Goal: Task Accomplishment & Management: Manage account settings

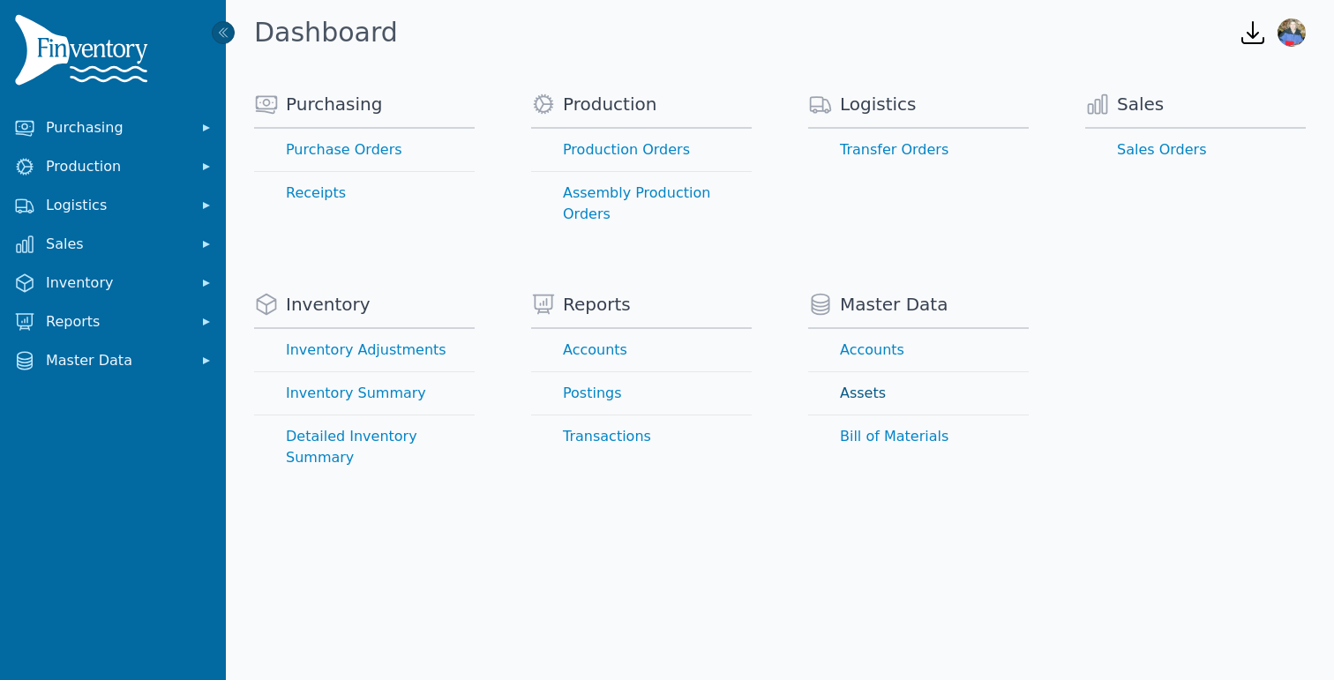
click at [862, 373] on link "Assets" at bounding box center [918, 393] width 221 height 42
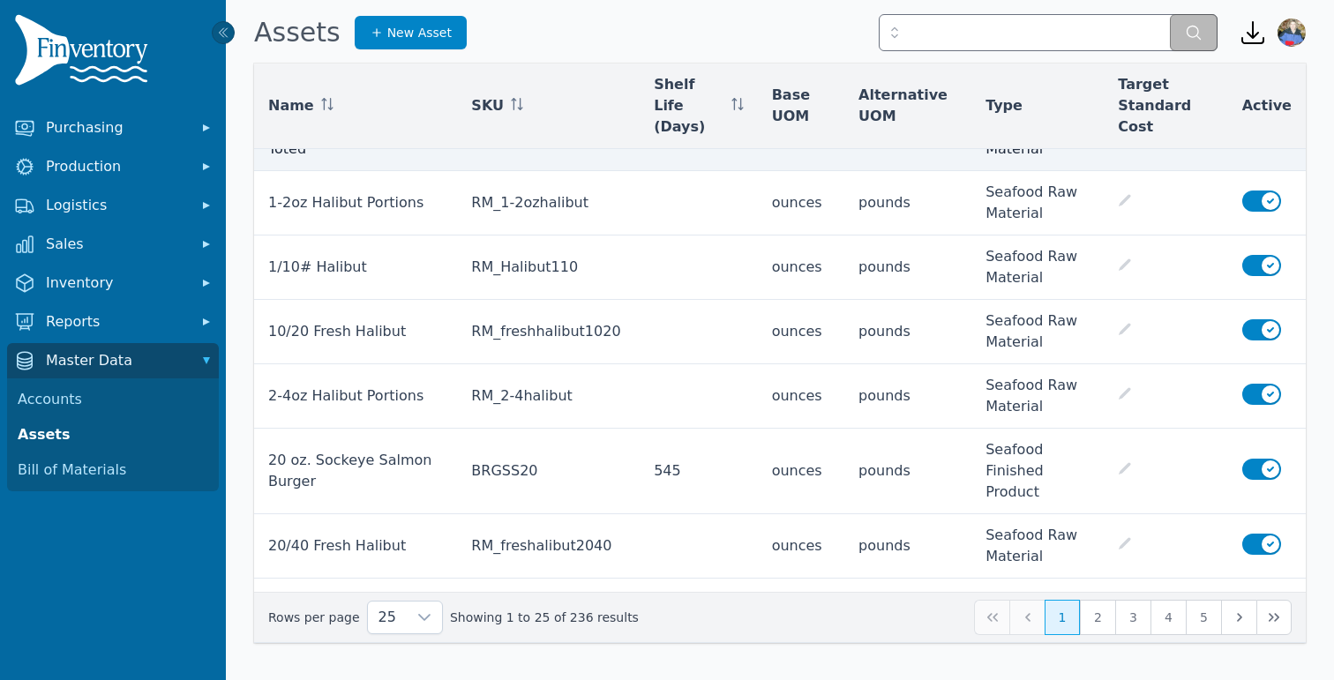
scroll to position [118, 0]
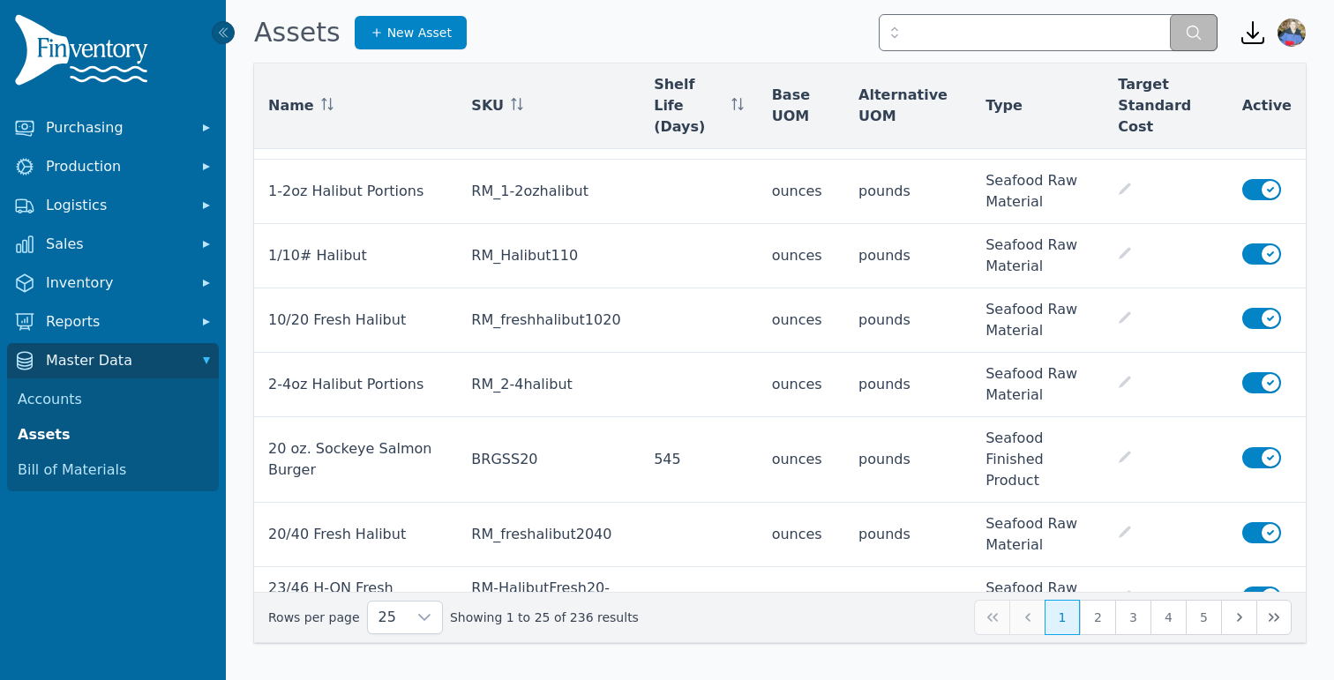
click at [990, 95] on span "Type" at bounding box center [1003, 105] width 37 height 21
click at [1012, 106] on th "Type" at bounding box center [1037, 107] width 132 height 86
click at [1034, 116] on th "Type" at bounding box center [1037, 107] width 132 height 86
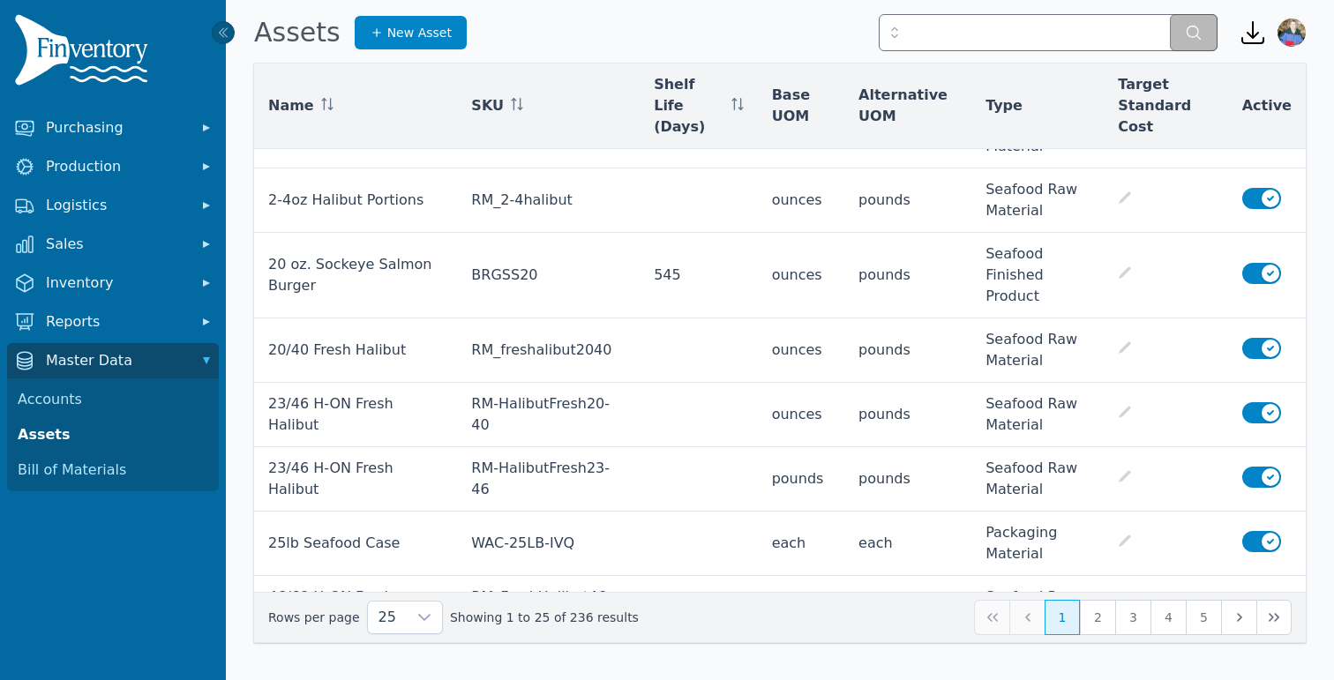
scroll to position [303, 0]
click at [992, 99] on span "Type" at bounding box center [1003, 105] width 37 height 21
click at [985, 99] on span "Type" at bounding box center [1003, 105] width 37 height 21
click at [1018, 111] on th "Type" at bounding box center [1037, 107] width 132 height 86
click at [1044, 121] on th "Type" at bounding box center [1037, 107] width 132 height 86
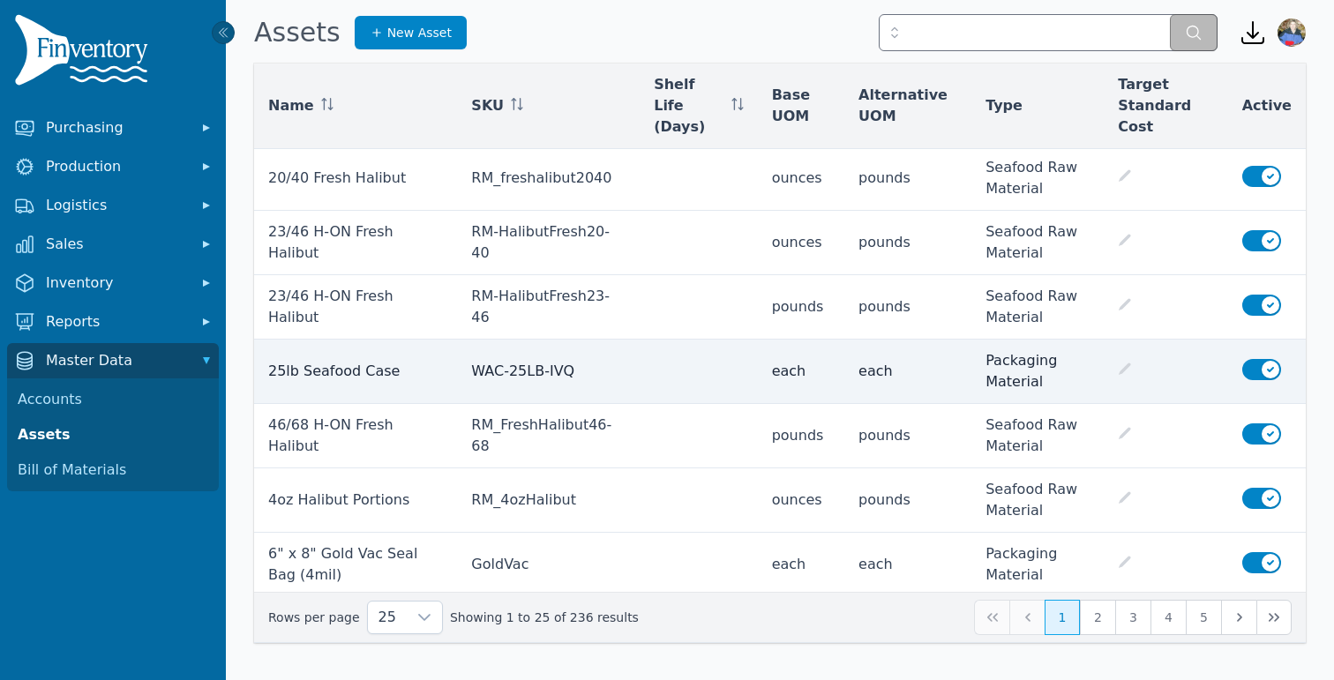
scroll to position [497, 0]
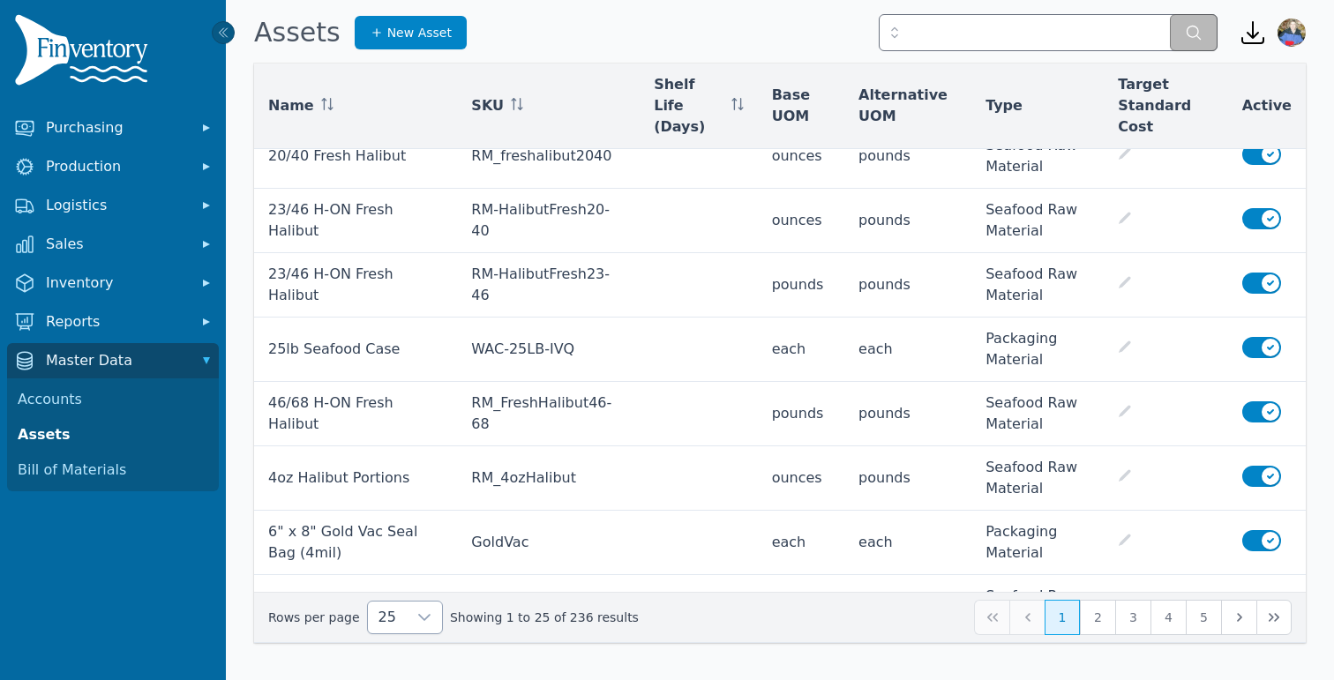
click at [418, 618] on icon at bounding box center [424, 617] width 14 height 14
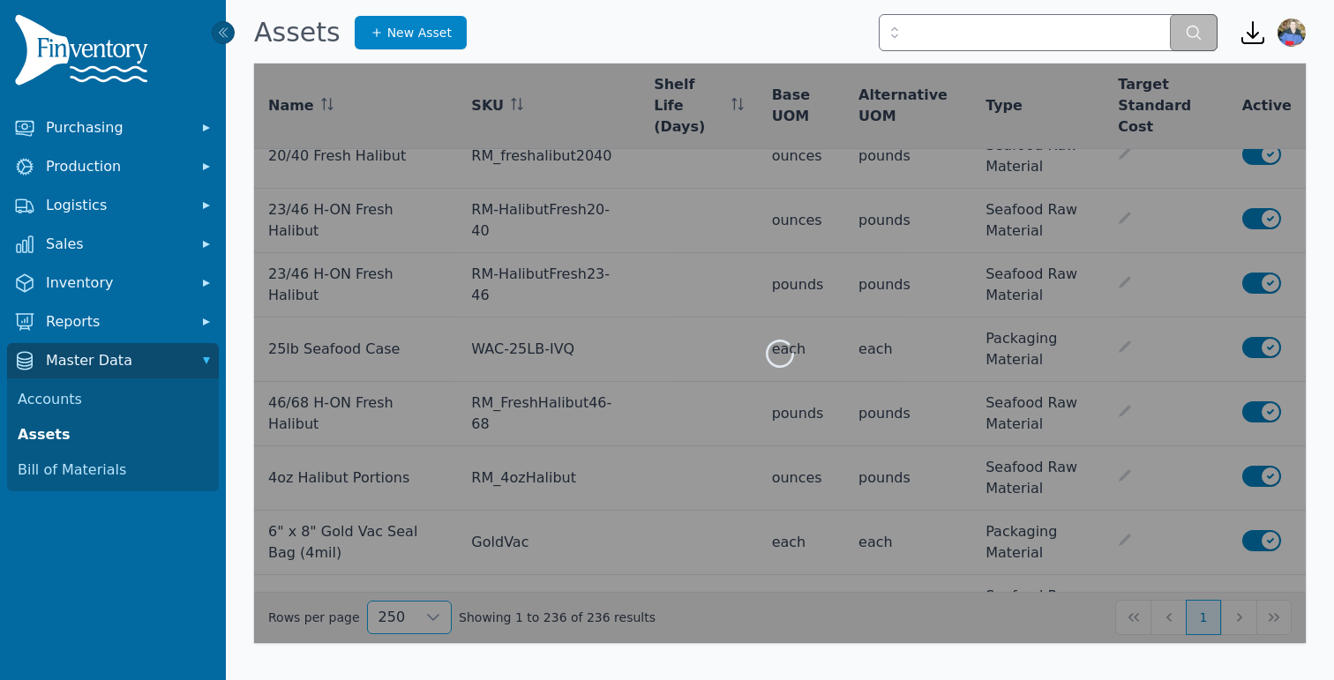
click at [401, 579] on li "250" at bounding box center [397, 576] width 66 height 35
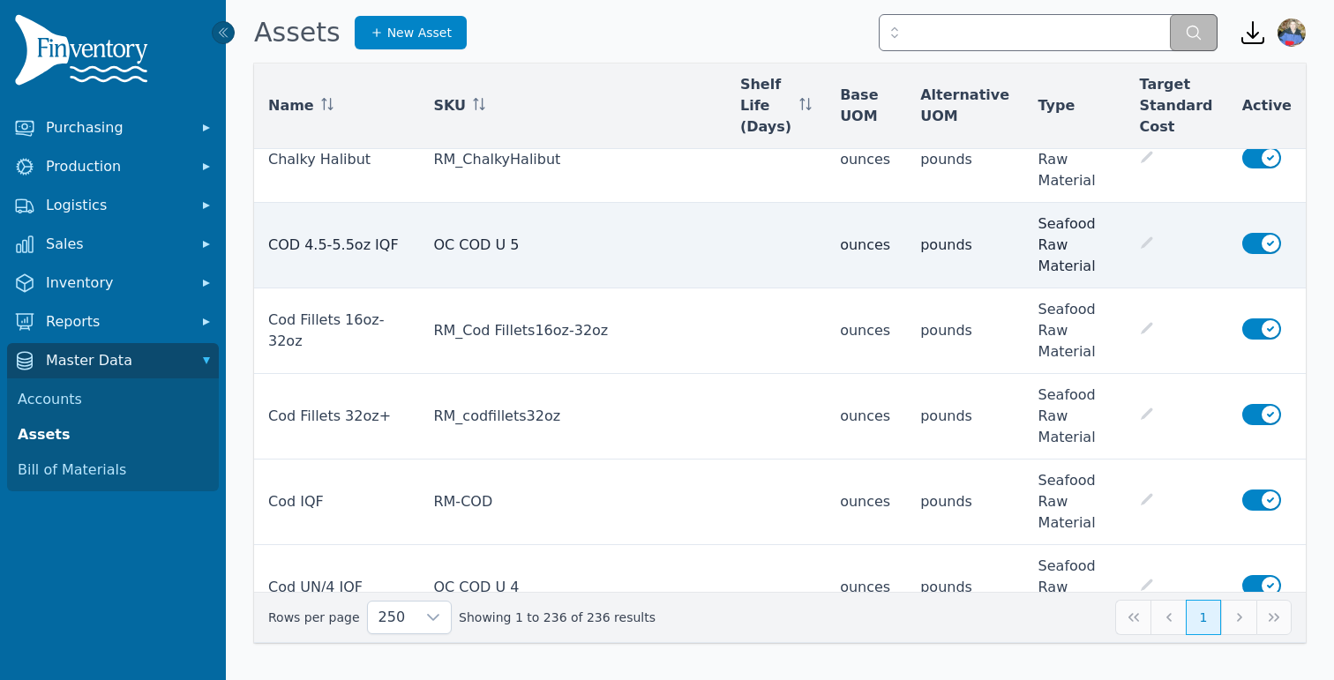
scroll to position [2001, 0]
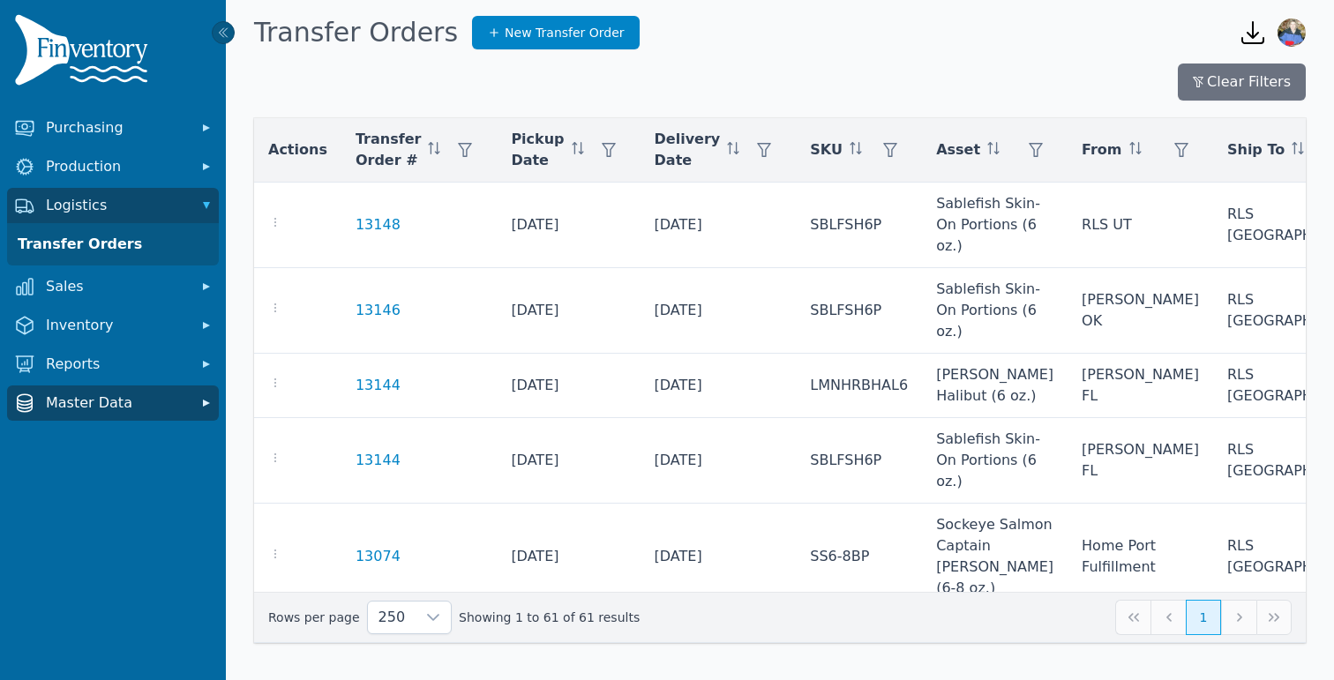
click at [195, 403] on button "Master Data" at bounding box center [113, 402] width 212 height 35
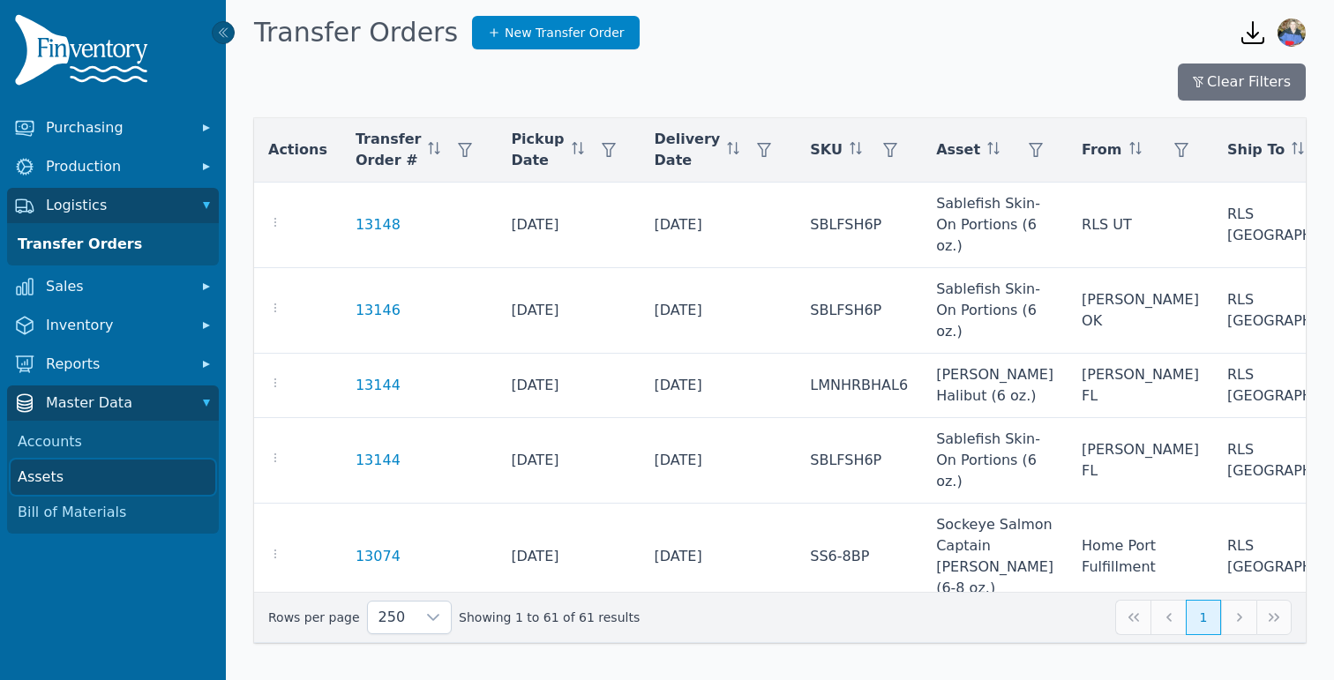
click at [125, 474] on link "Assets" at bounding box center [113, 477] width 205 height 35
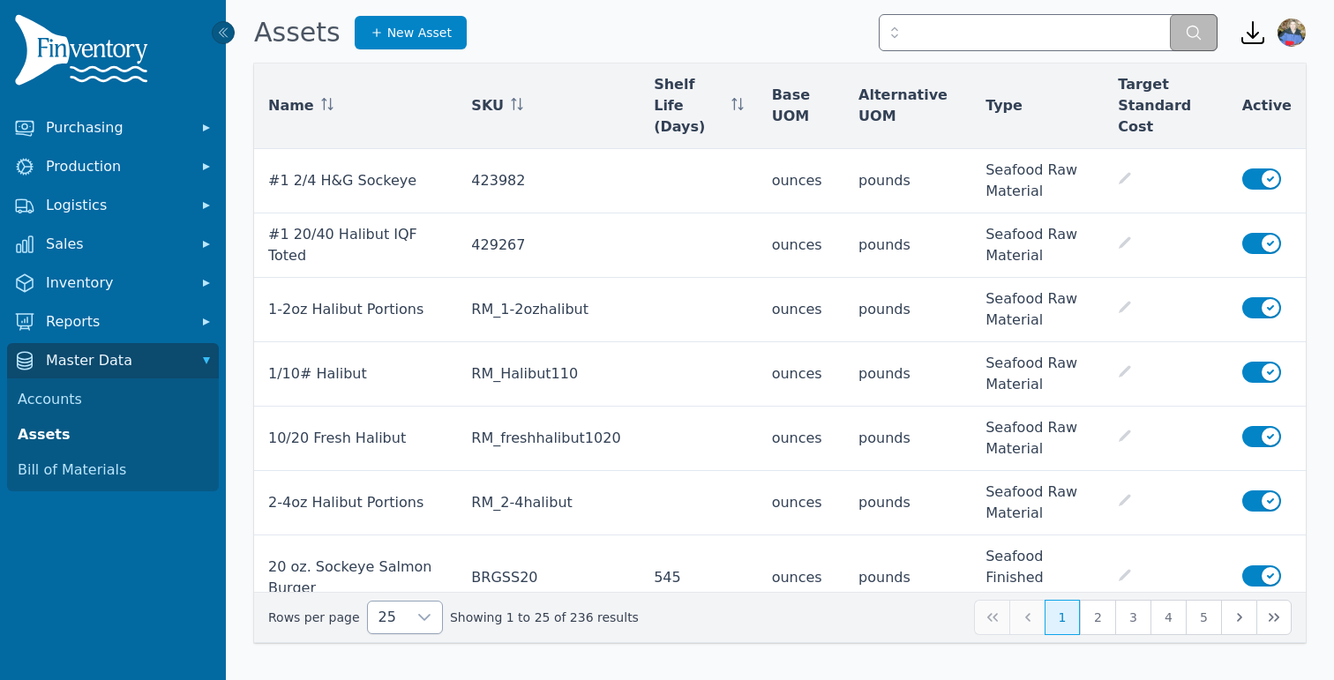
click at [415, 627] on div at bounding box center [424, 618] width 35 height 32
click at [395, 586] on span "250" at bounding box center [388, 576] width 27 height 21
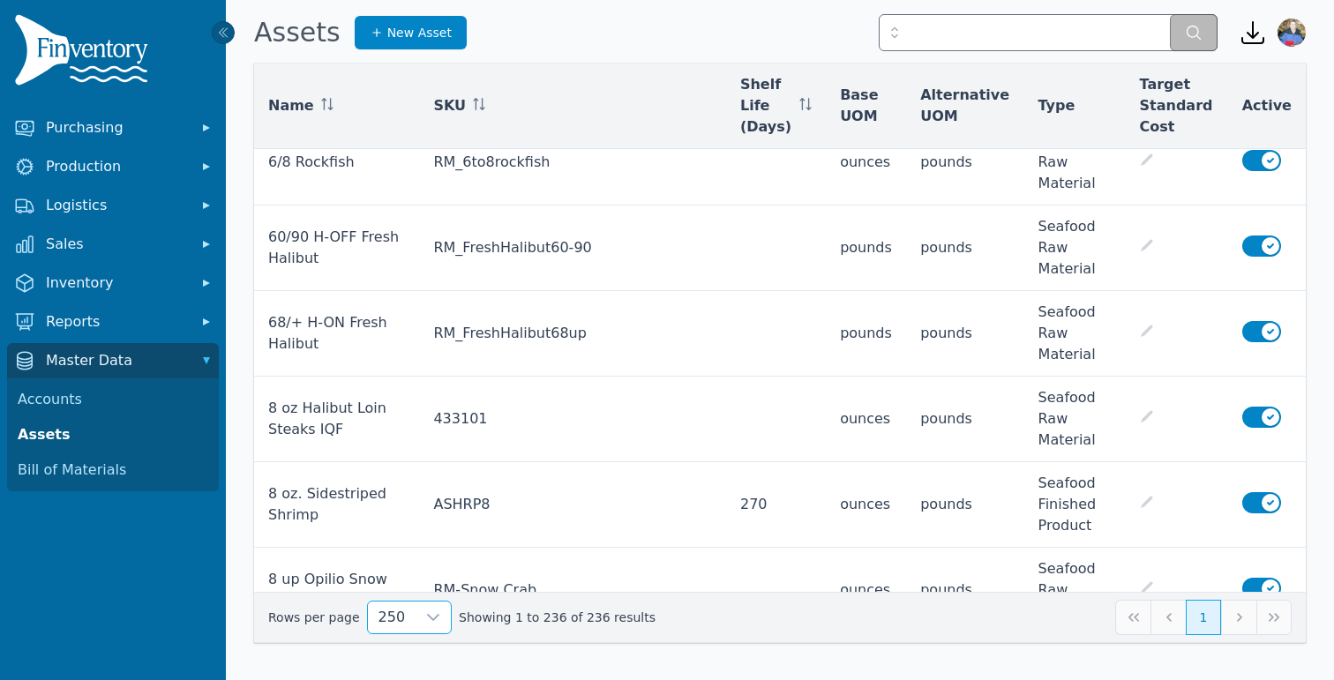
scroll to position [1225, 0]
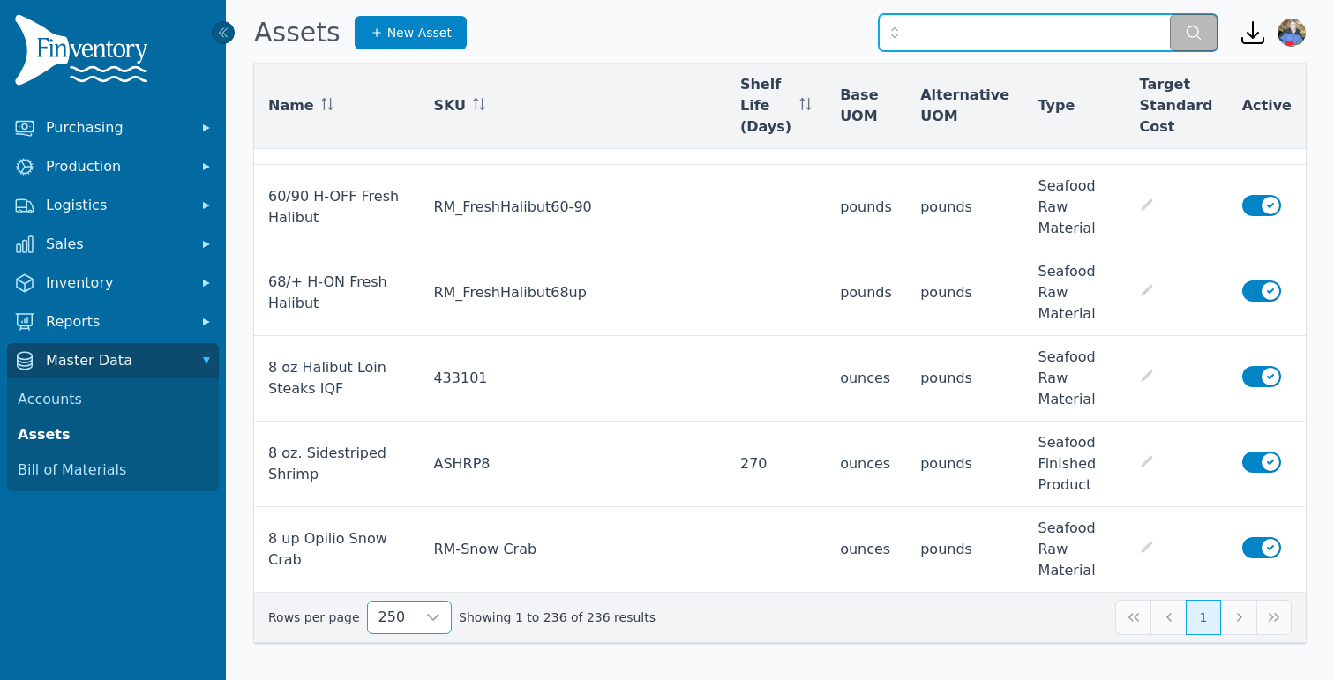
click at [956, 43] on input "text" at bounding box center [1047, 32] width 339 height 37
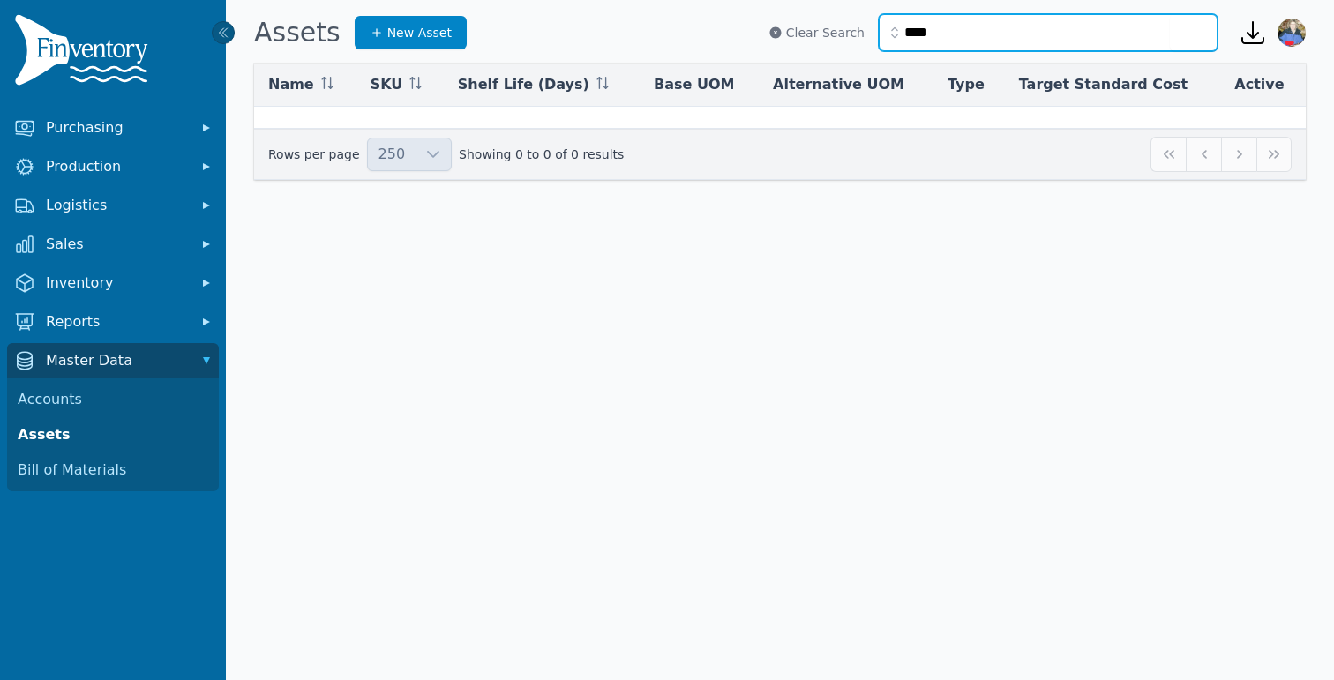
click at [953, 39] on input "****" at bounding box center [1047, 32] width 339 height 37
click at [953, 44] on input "****" at bounding box center [1047, 32] width 339 height 37
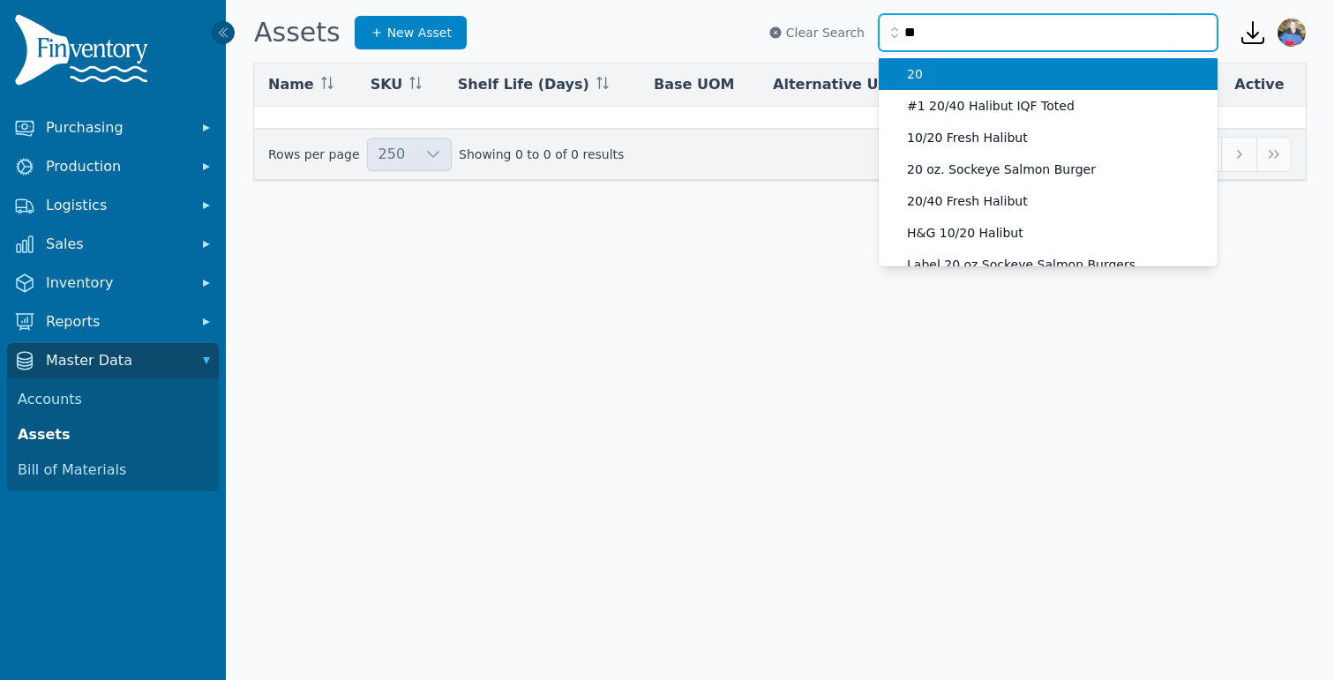
type input "*"
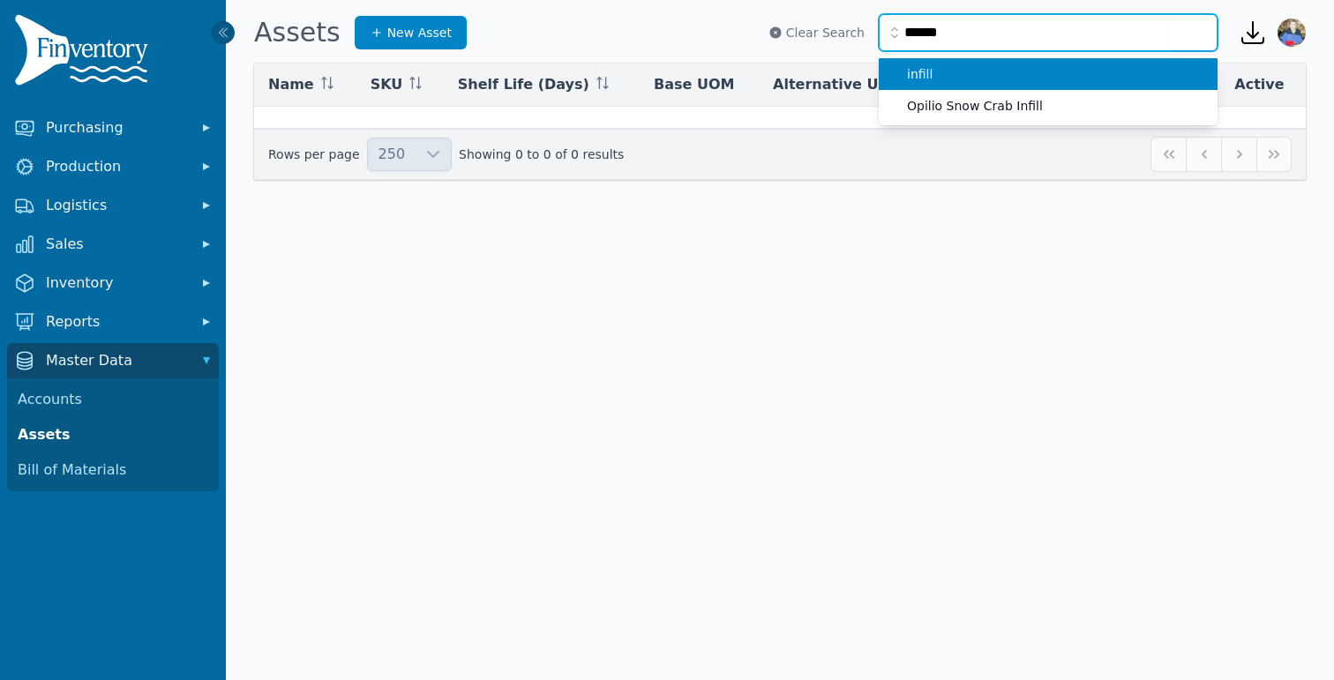
type input "******"
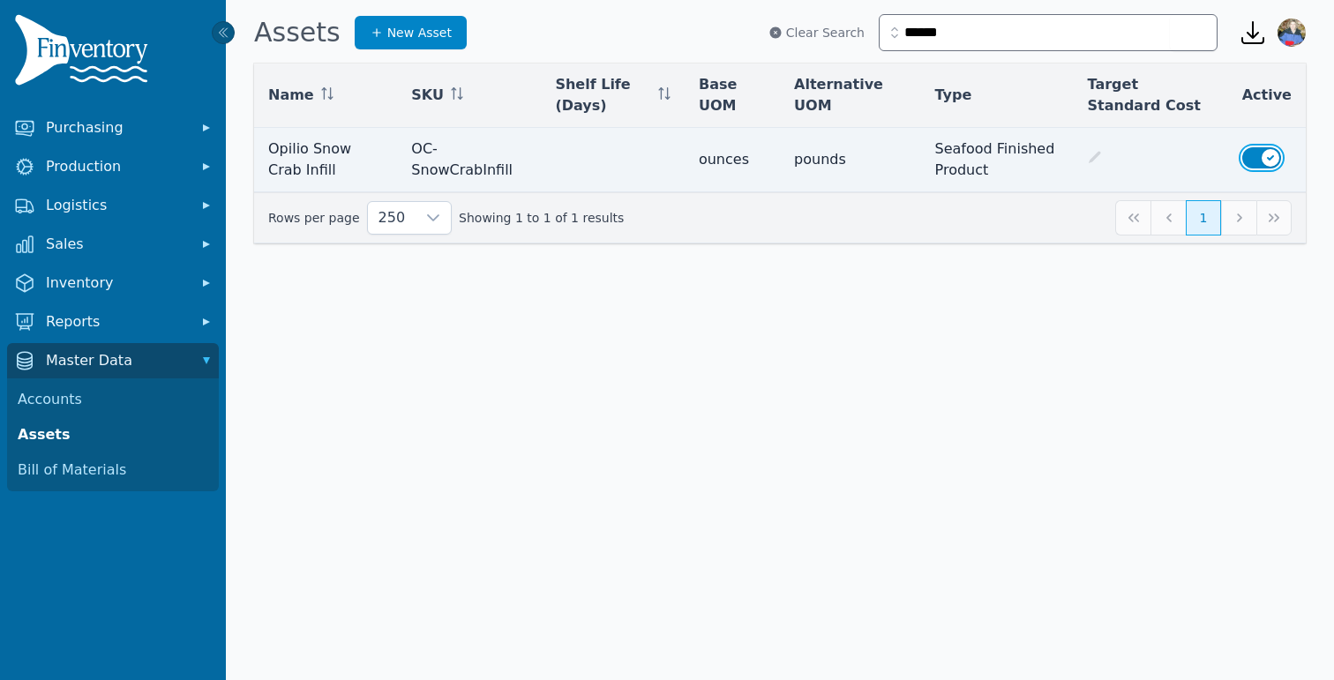
click at [1274, 156] on button "Use setting" at bounding box center [1261, 157] width 39 height 21
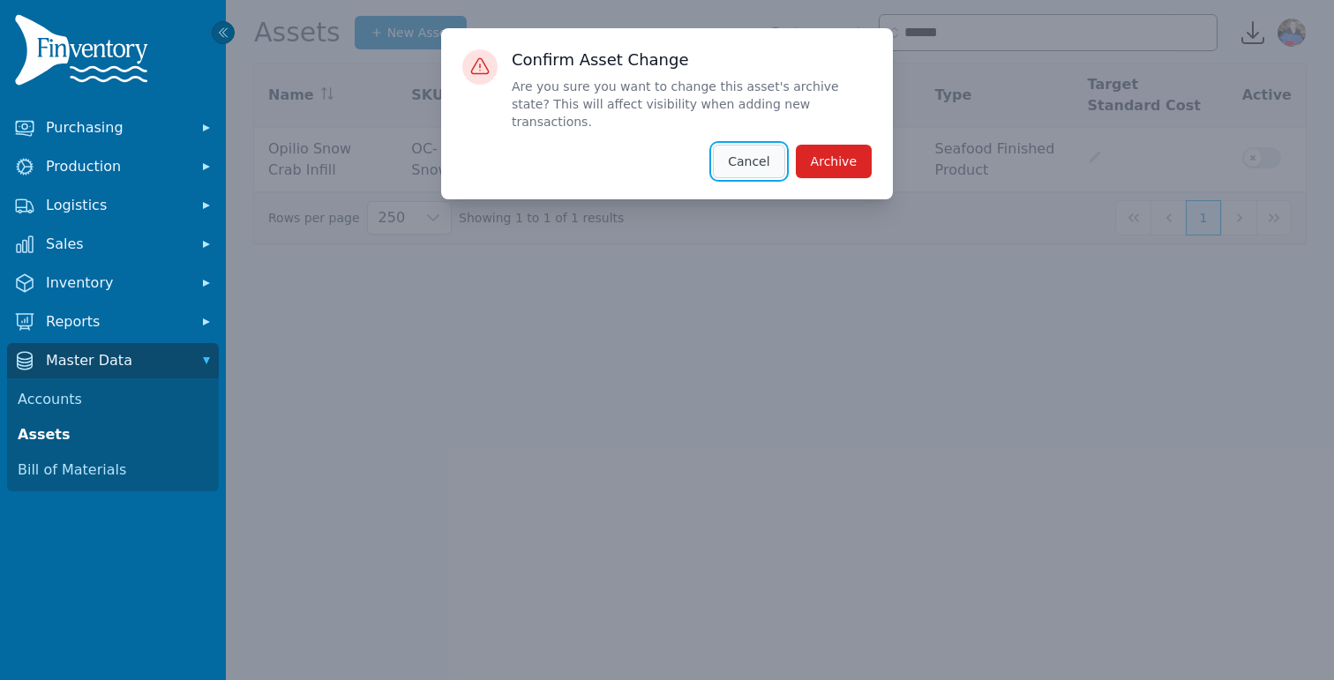
click at [757, 145] on button "Cancel" at bounding box center [748, 162] width 71 height 34
